Goal: Information Seeking & Learning: Learn about a topic

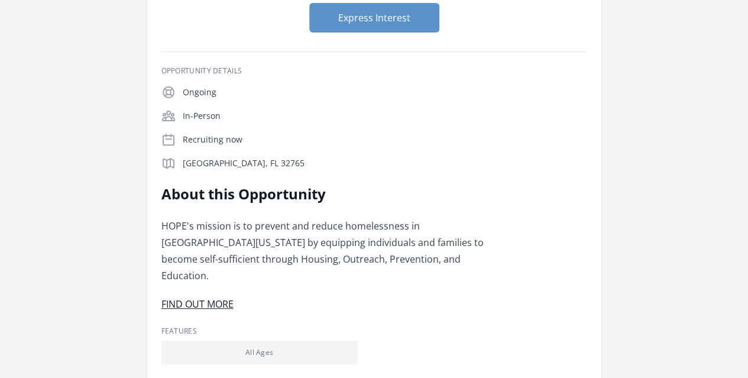
scroll to position [177, 0]
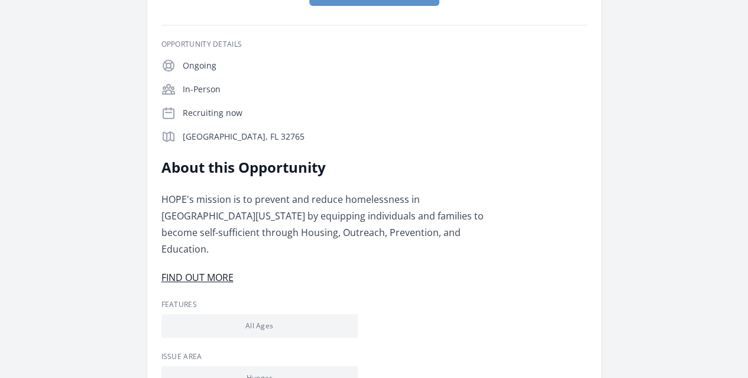
click at [0, 0] on div "Hope Helps" at bounding box center [0, 0] width 0 height 0
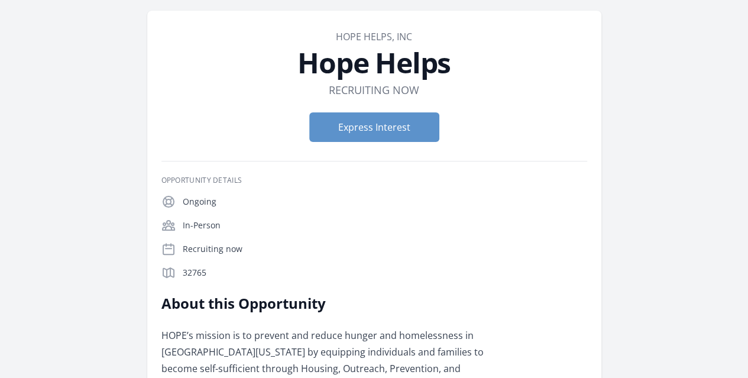
scroll to position [39, 0]
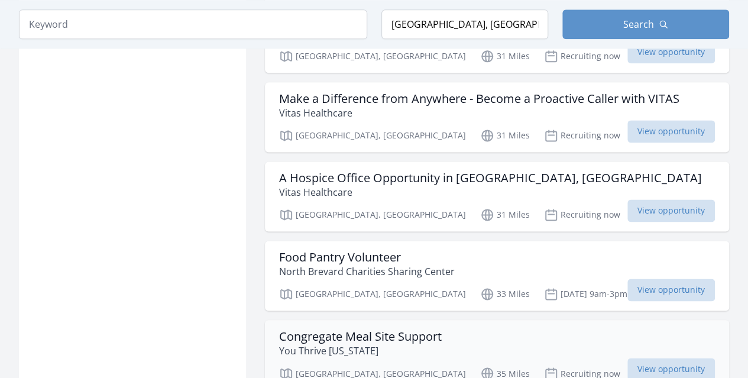
scroll to position [3016, 0]
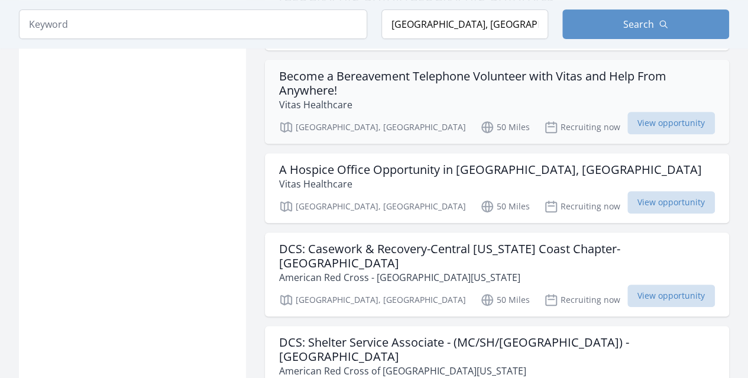
scroll to position [4732, 0]
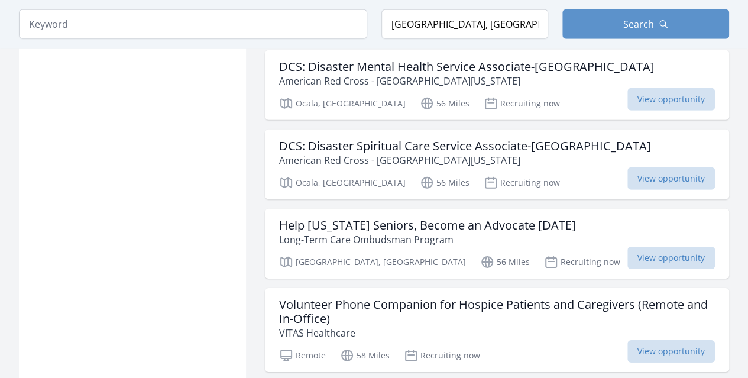
scroll to position [6329, 0]
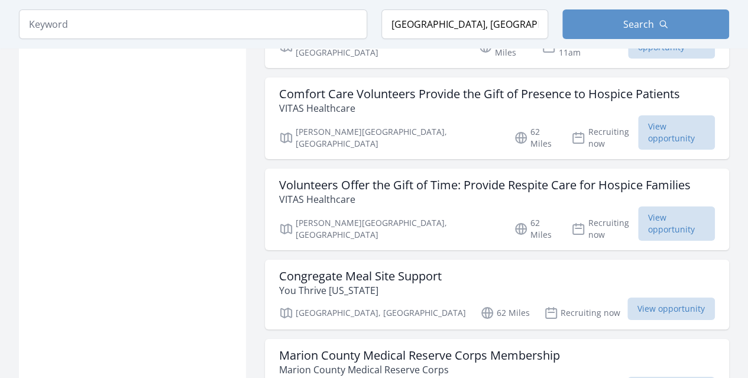
scroll to position [6624, 0]
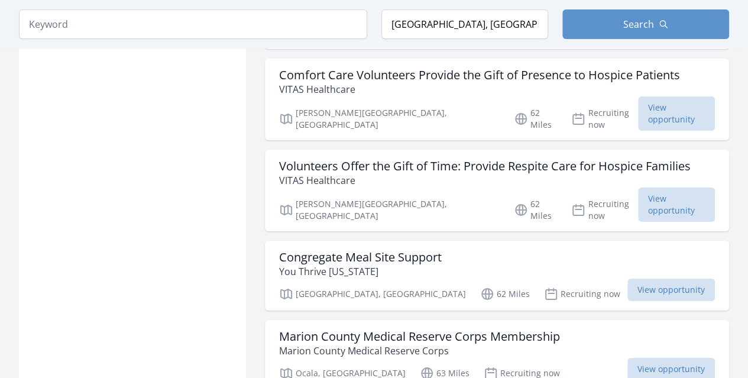
drag, startPoint x: 335, startPoint y: 255, endPoint x: 104, endPoint y: 242, distance: 231.6
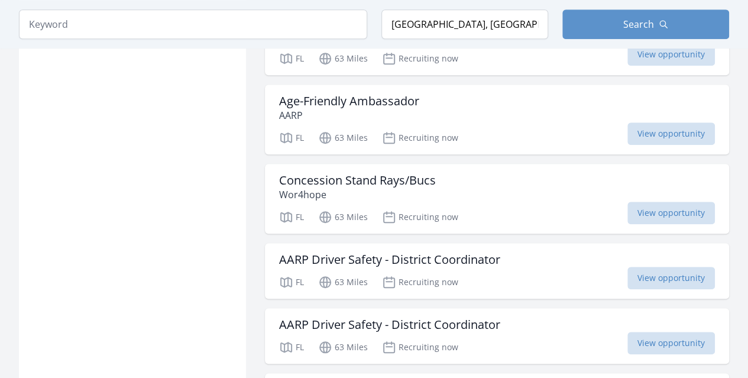
scroll to position [7038, 0]
